Goal: Task Accomplishment & Management: Use online tool/utility

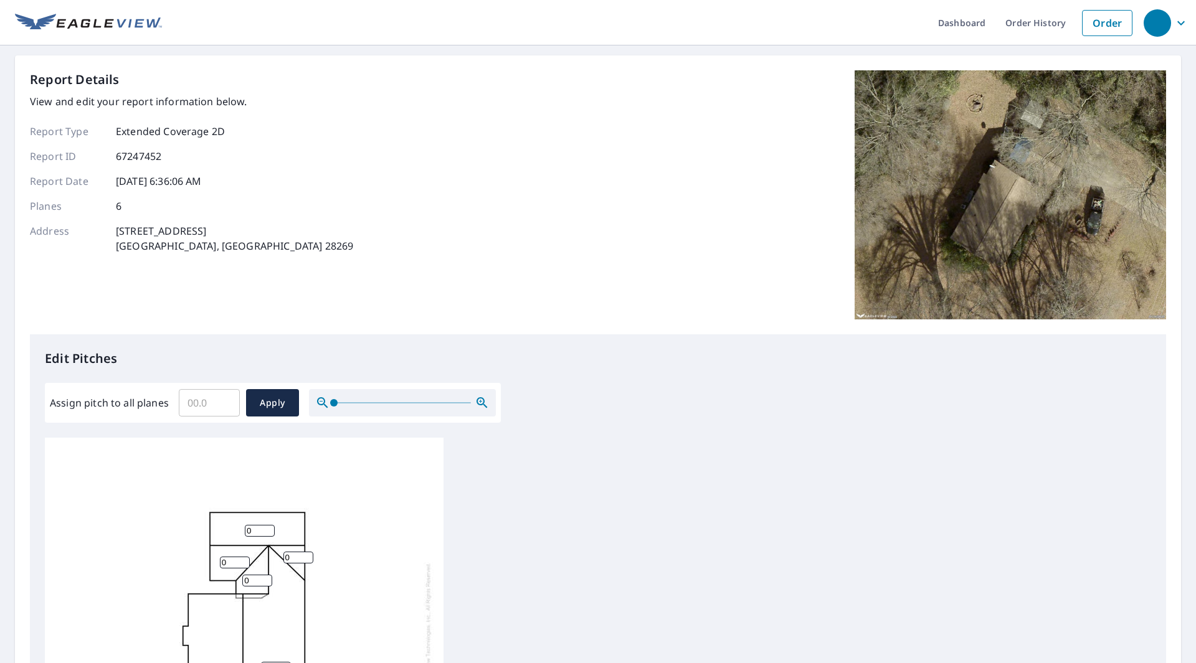
click at [186, 404] on input "Assign pitch to all planes" at bounding box center [209, 403] width 61 height 35
type input "5"
click at [262, 404] on span "Apply" at bounding box center [272, 403] width 33 height 16
type input "5"
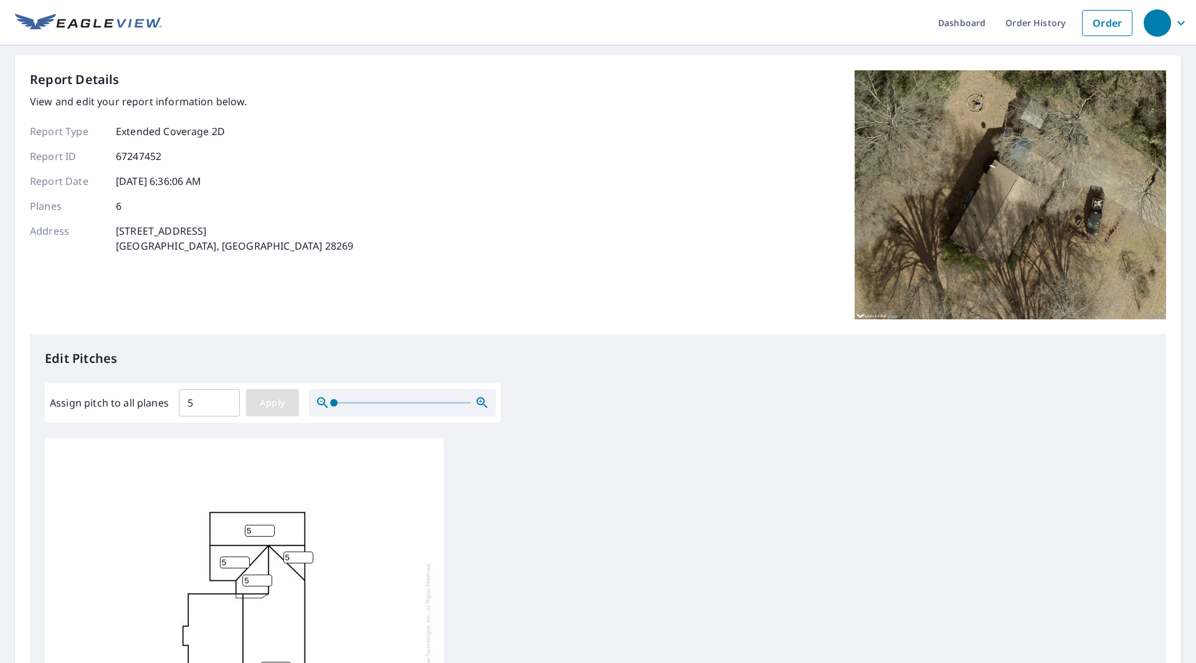
type input "5"
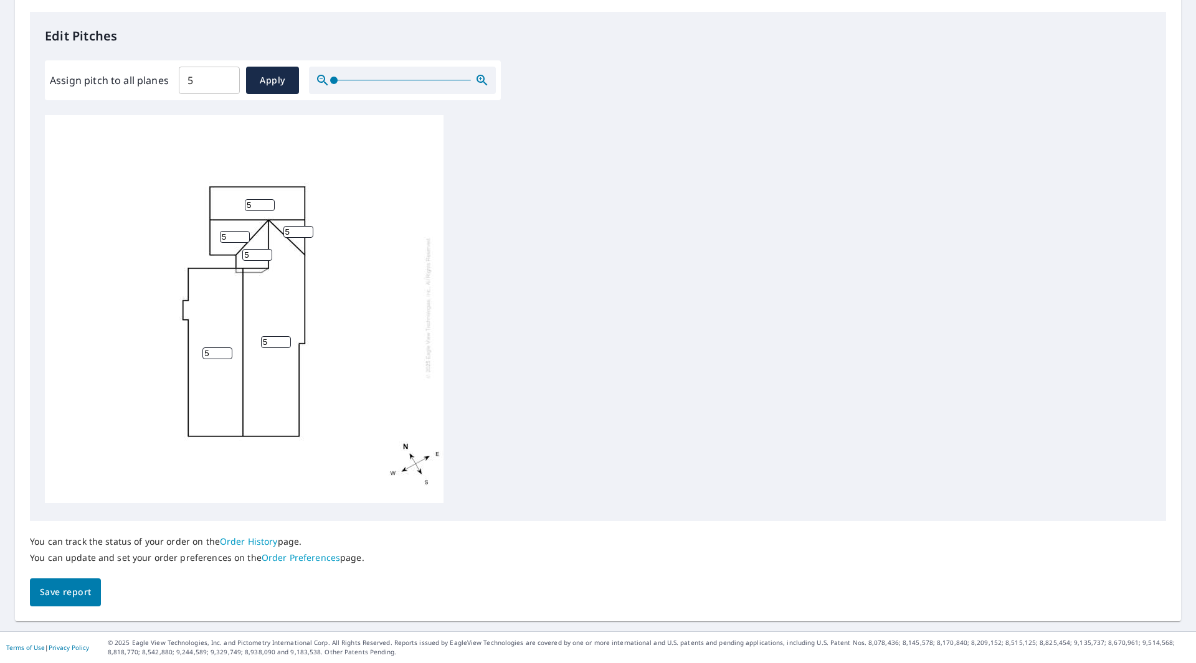
scroll to position [12, 0]
click at [82, 592] on span "Save report" at bounding box center [65, 593] width 51 height 16
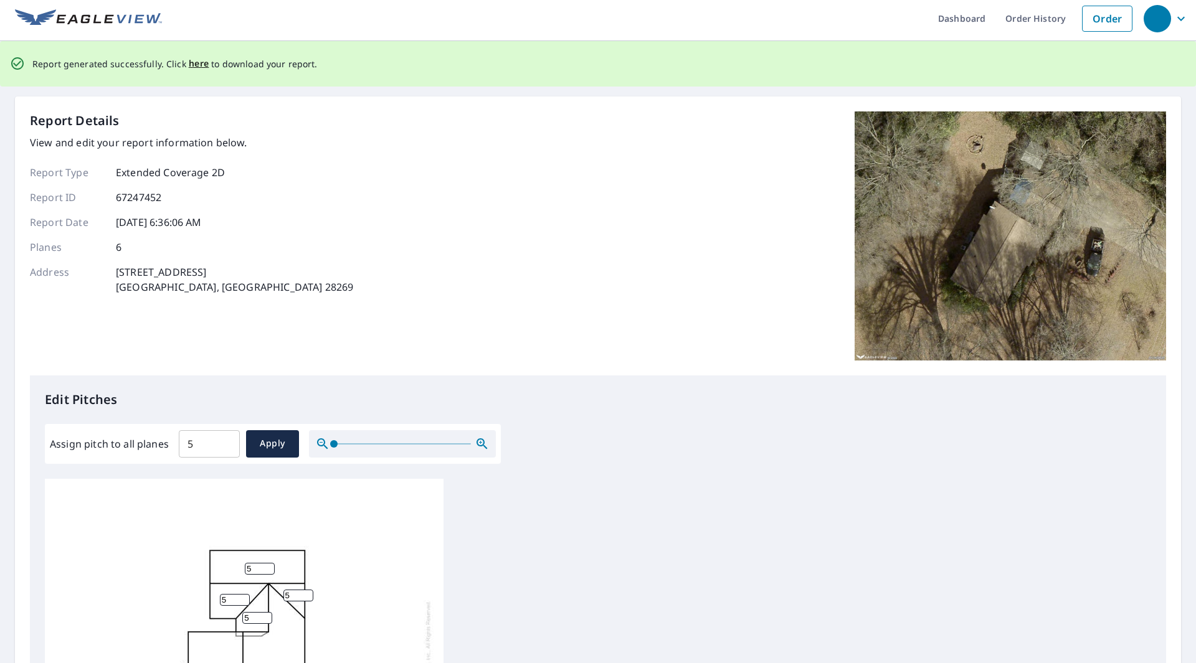
scroll to position [0, 0]
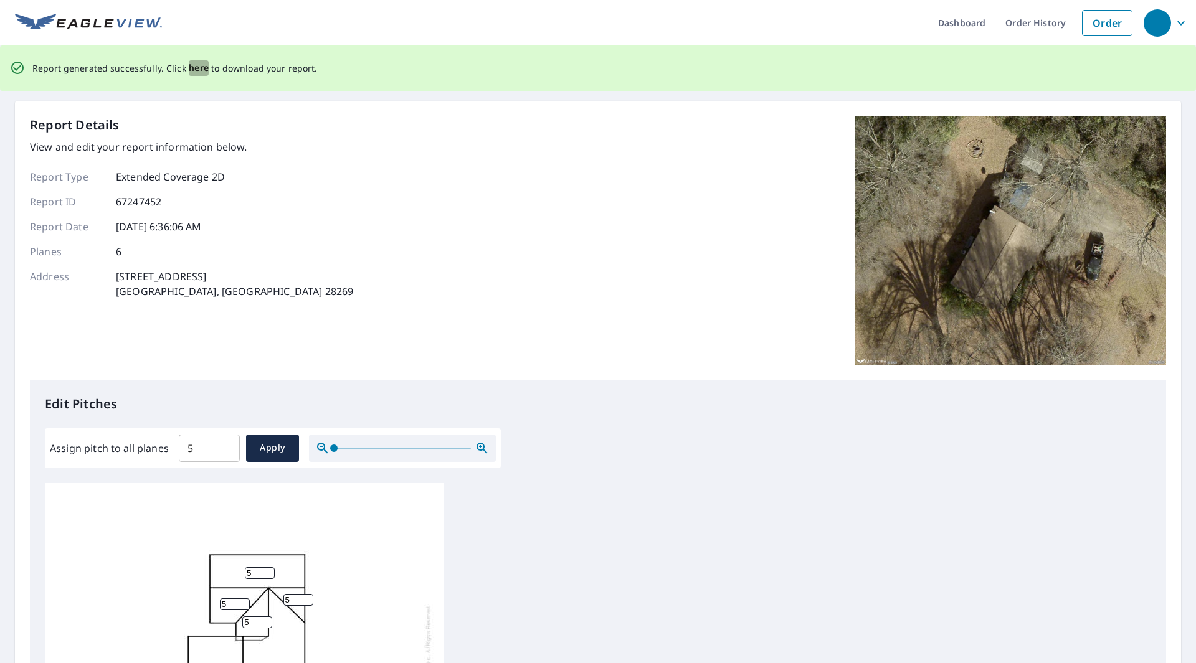
click at [194, 67] on span "here" at bounding box center [199, 68] width 21 height 16
